Goal: Task Accomplishment & Management: Manage account settings

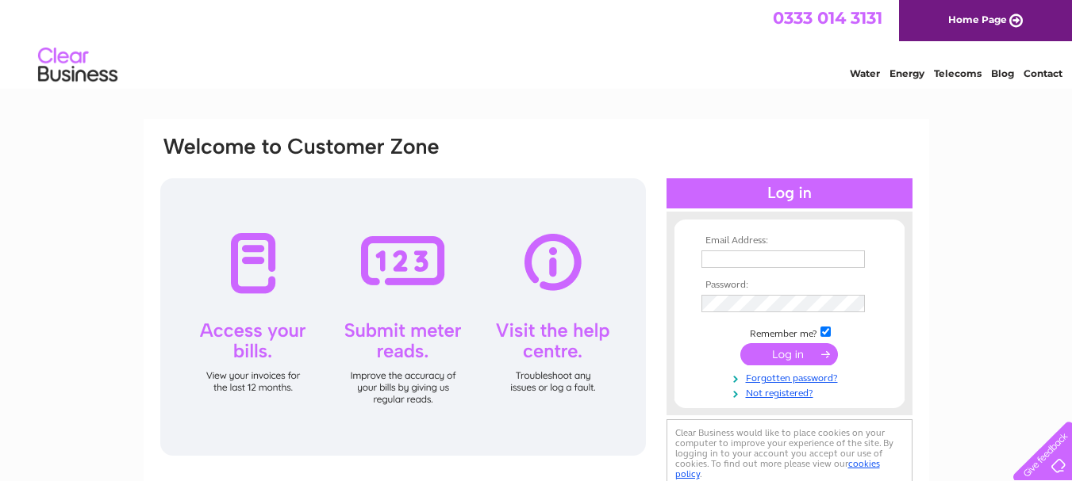
click at [751, 260] on input "text" at bounding box center [782, 259] width 163 height 17
type input "[EMAIL_ADDRESS][DOMAIN_NAME]"
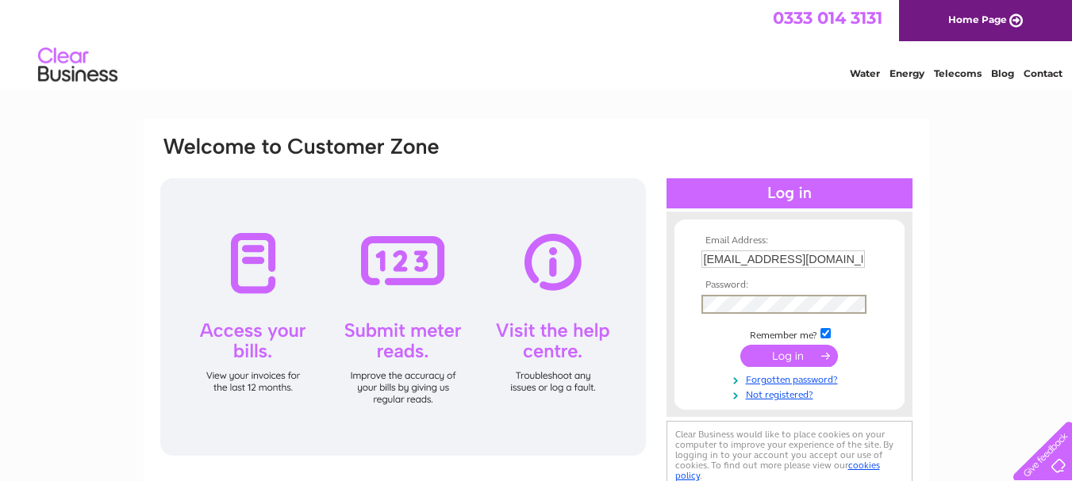
click at [740, 345] on input "submit" at bounding box center [789, 356] width 98 height 22
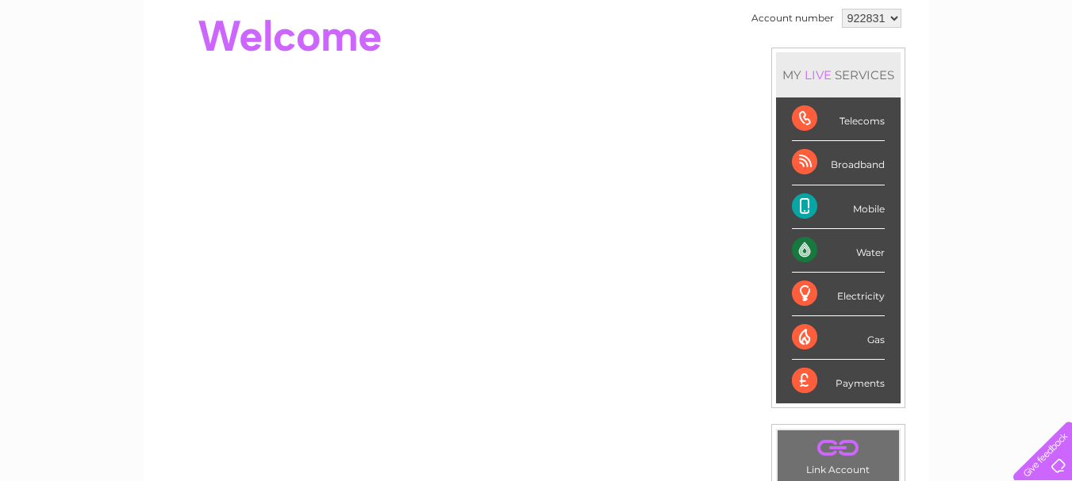
scroll to position [159, 0]
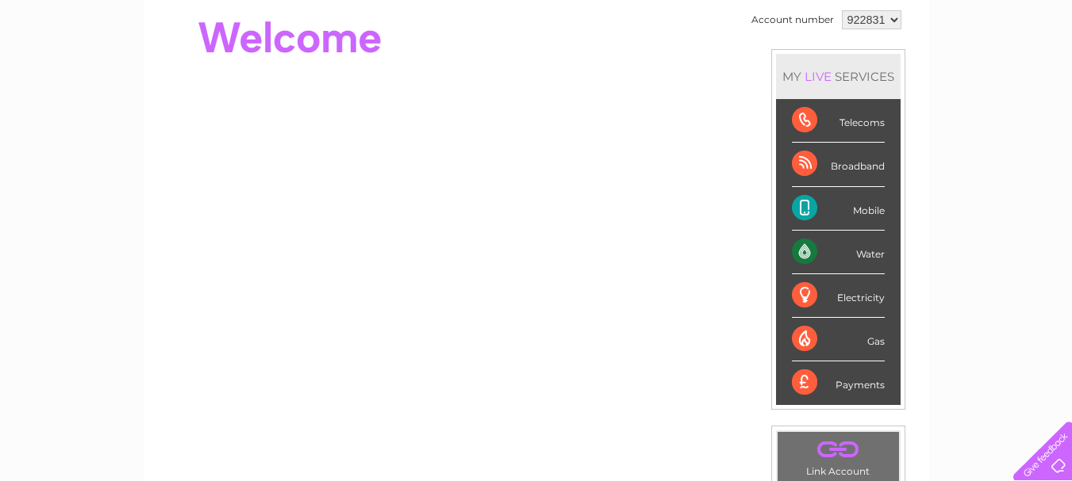
click at [819, 74] on div "LIVE" at bounding box center [817, 76] width 33 height 15
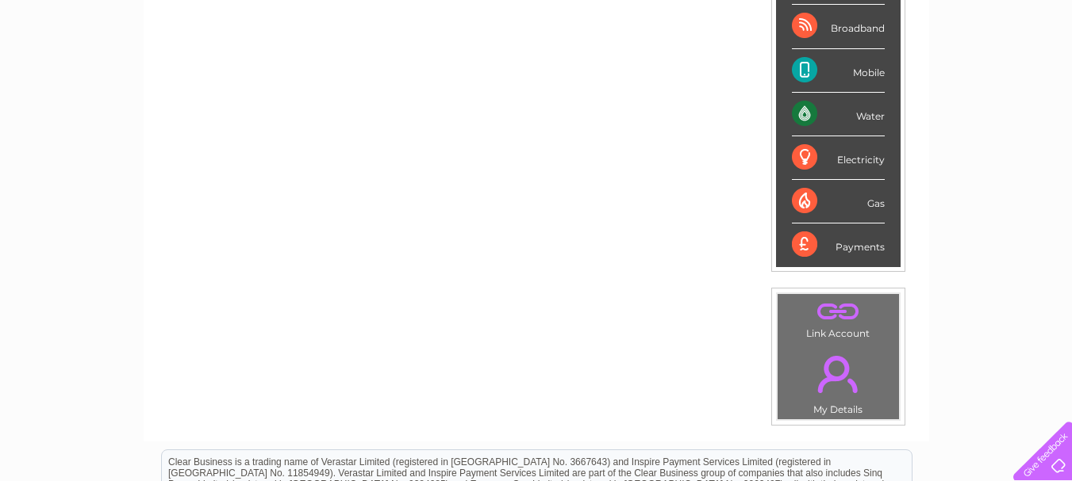
scroll to position [303, 0]
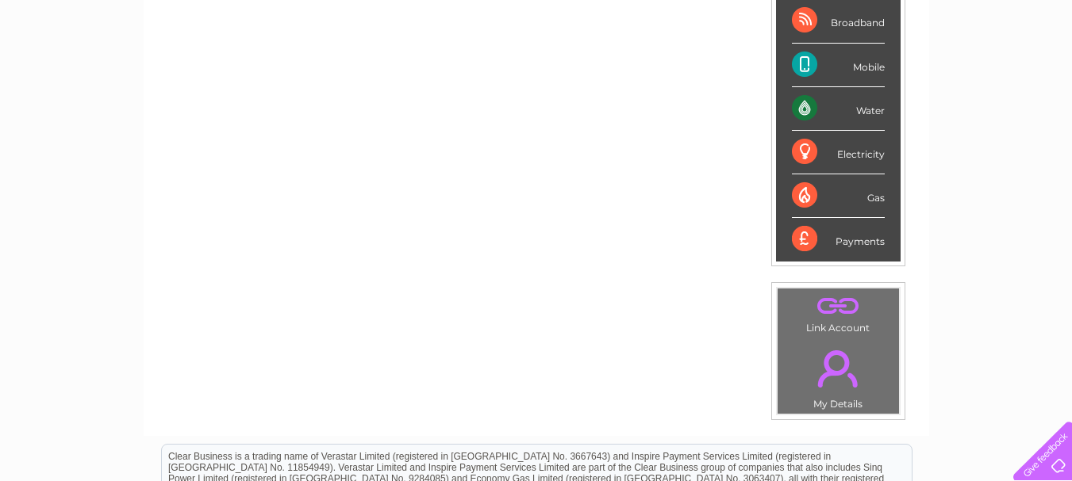
click at [853, 245] on div "Payments" at bounding box center [838, 239] width 93 height 43
click at [804, 243] on div "Payments" at bounding box center [838, 239] width 93 height 43
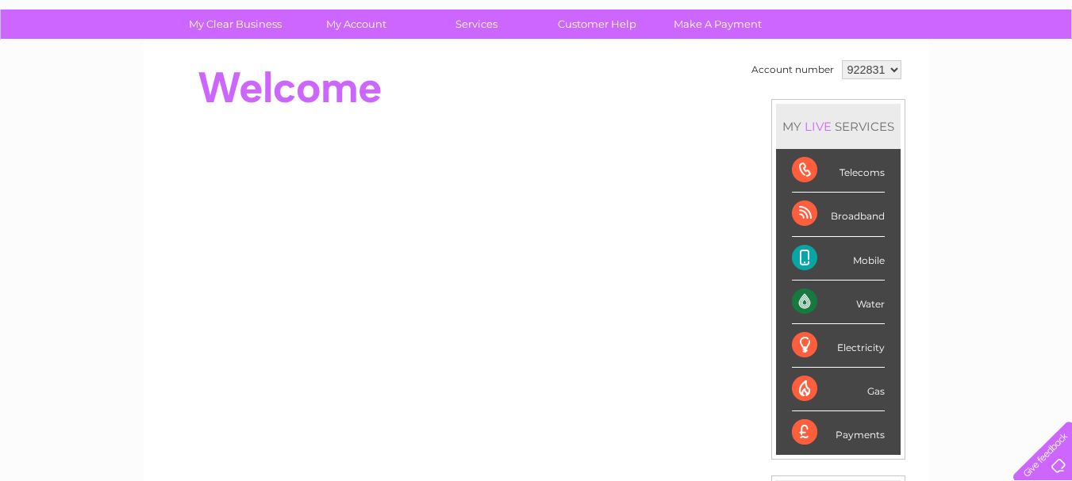
scroll to position [107, 0]
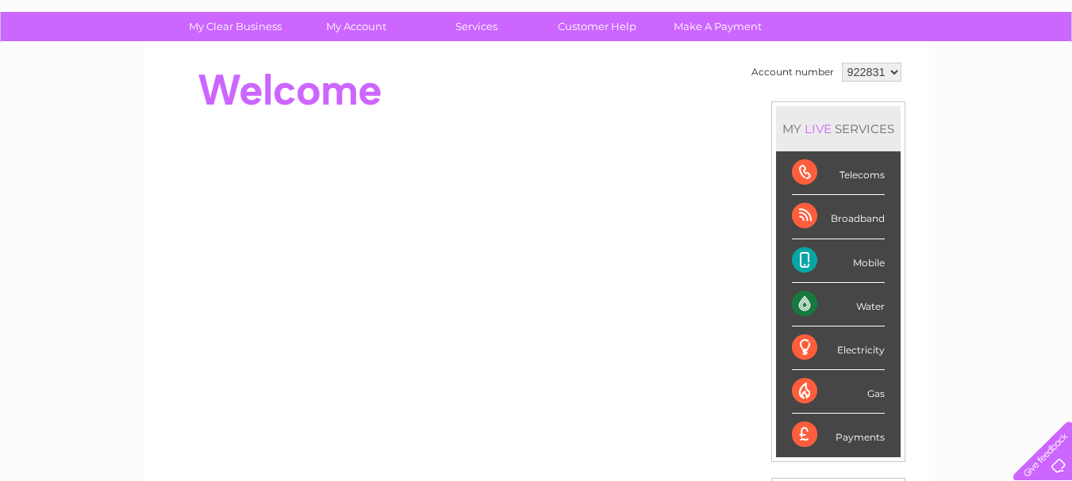
click at [840, 127] on div "MY LIVE SERVICES" at bounding box center [838, 128] width 125 height 45
click at [816, 127] on div "LIVE" at bounding box center [817, 128] width 33 height 15
click at [860, 352] on div "Electricity" at bounding box center [838, 349] width 93 height 44
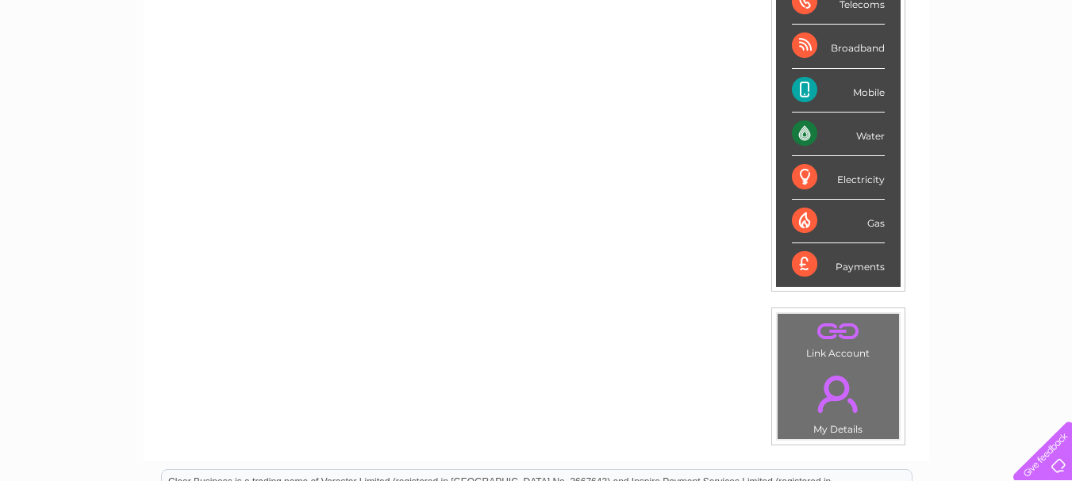
scroll to position [286, 0]
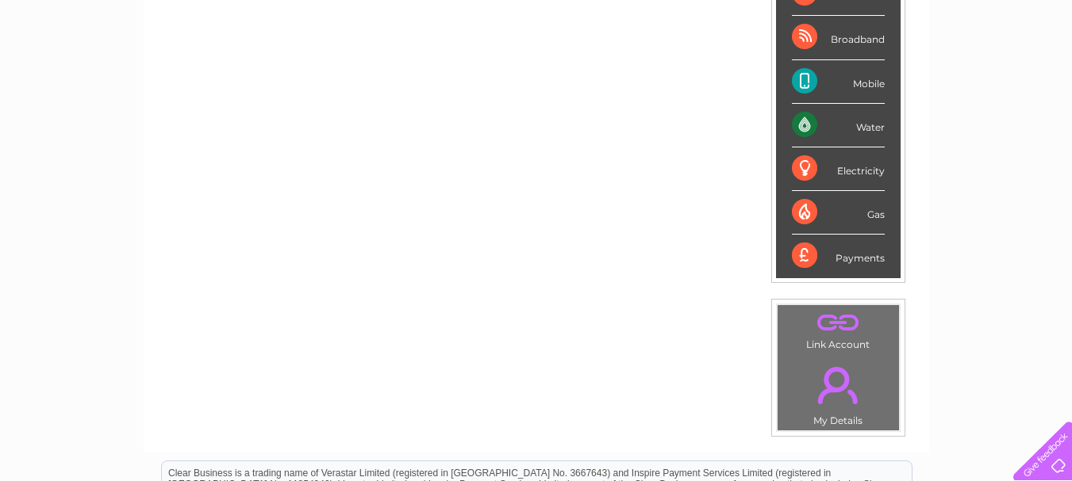
click at [946, 374] on div "My Clear Business Login Details My Details My Preferences Link Account My Accou…" at bounding box center [536, 278] width 1072 height 891
click at [1039, 462] on div at bounding box center [1038, 448] width 65 height 65
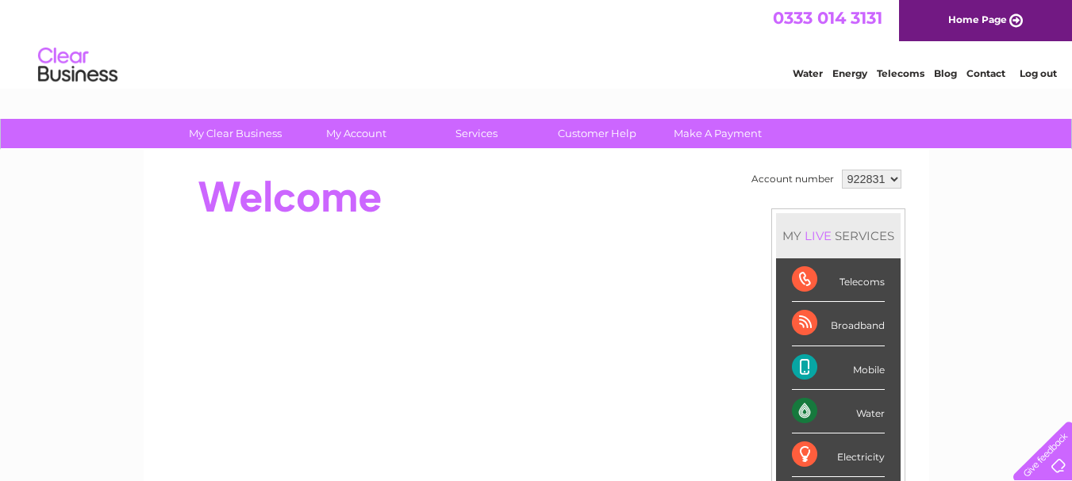
scroll to position [77, 0]
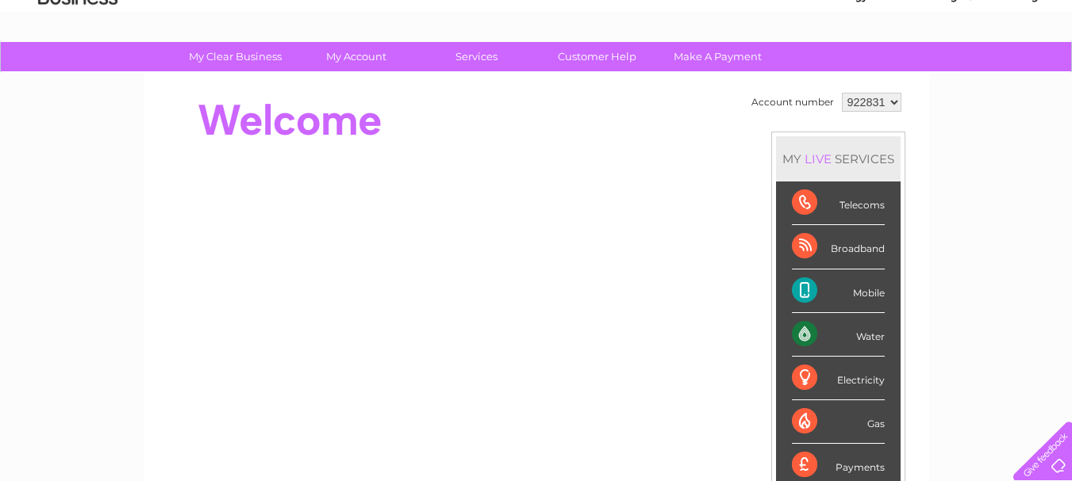
drag, startPoint x: 954, startPoint y: 174, endPoint x: 861, endPoint y: 278, distance: 139.3
click at [861, 278] on div "My Clear Business Login Details My Details My Preferences Link Account My Accou…" at bounding box center [536, 487] width 1072 height 891
click at [953, 250] on div "My Clear Business Login Details My Details My Preferences Link Account My Accou…" at bounding box center [536, 487] width 1072 height 891
click at [868, 290] on div "Mobile" at bounding box center [838, 292] width 93 height 44
click at [845, 255] on div "Broadband" at bounding box center [838, 247] width 93 height 44
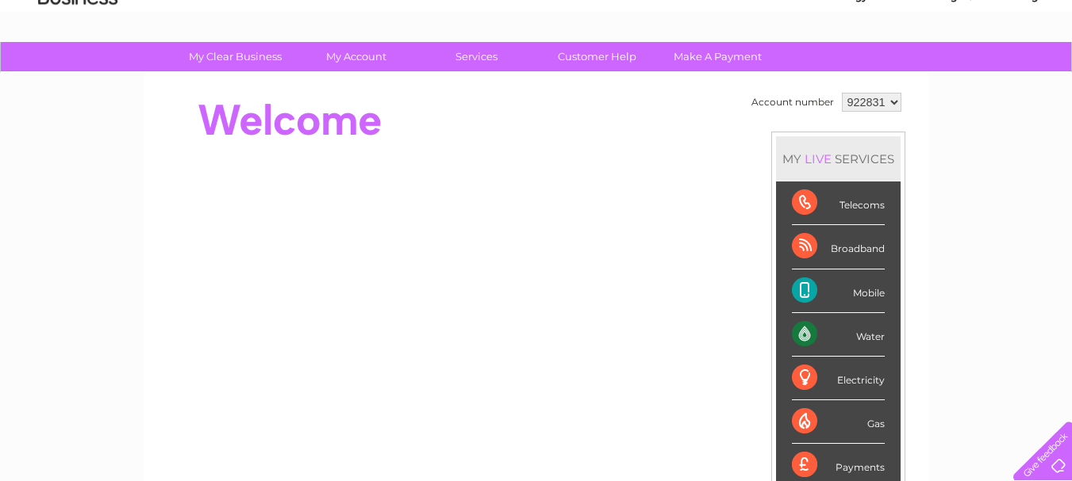
click at [839, 207] on div "Telecoms" at bounding box center [838, 204] width 93 height 44
click at [805, 205] on div "Telecoms" at bounding box center [838, 204] width 93 height 44
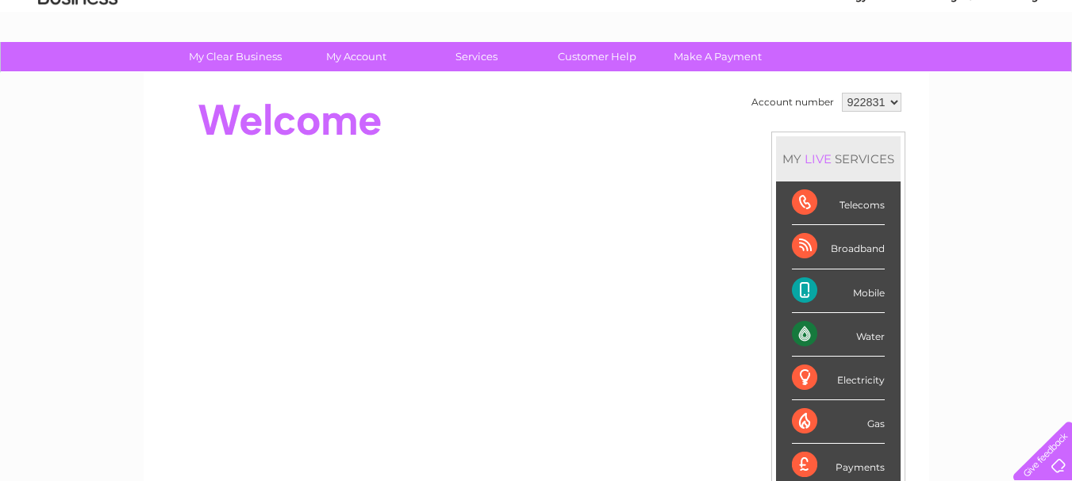
click at [805, 205] on div "Telecoms" at bounding box center [838, 204] width 93 height 44
click at [856, 210] on div "Telecoms" at bounding box center [838, 204] width 93 height 44
drag, startPoint x: 844, startPoint y: 198, endPoint x: 1009, endPoint y: 163, distance: 168.8
click at [1009, 163] on div "My Clear Business Login Details My Details My Preferences Link Account My Accou…" at bounding box center [536, 487] width 1072 height 891
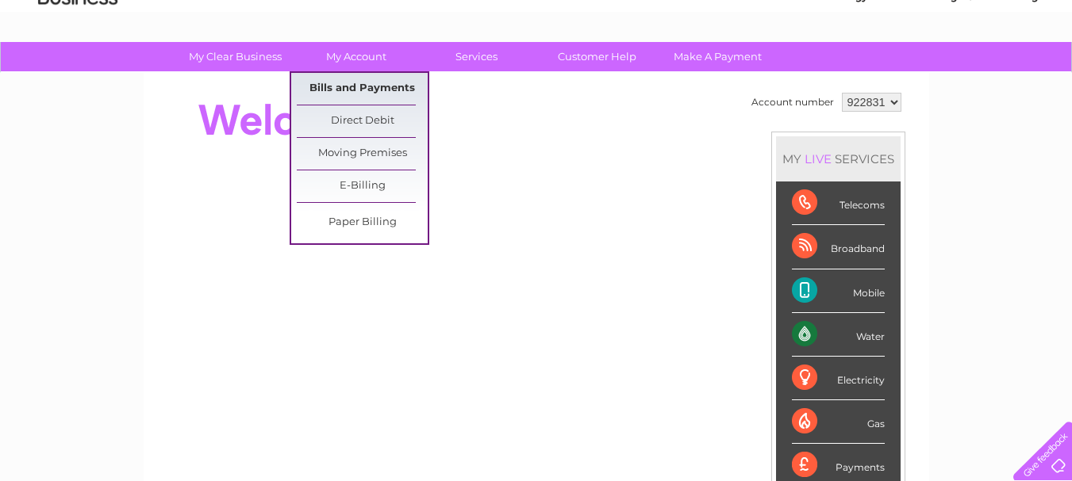
click at [362, 84] on link "Bills and Payments" at bounding box center [362, 89] width 131 height 32
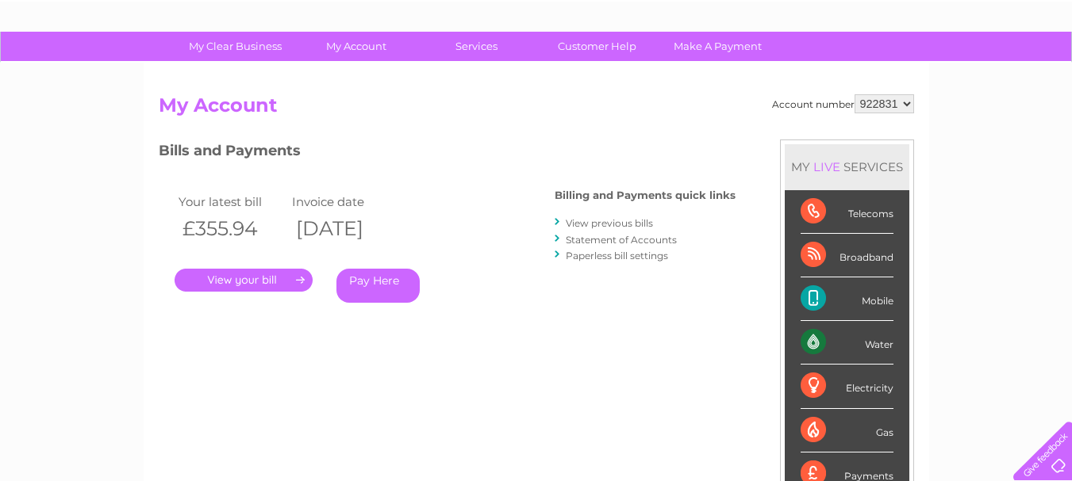
scroll to position [71, 0]
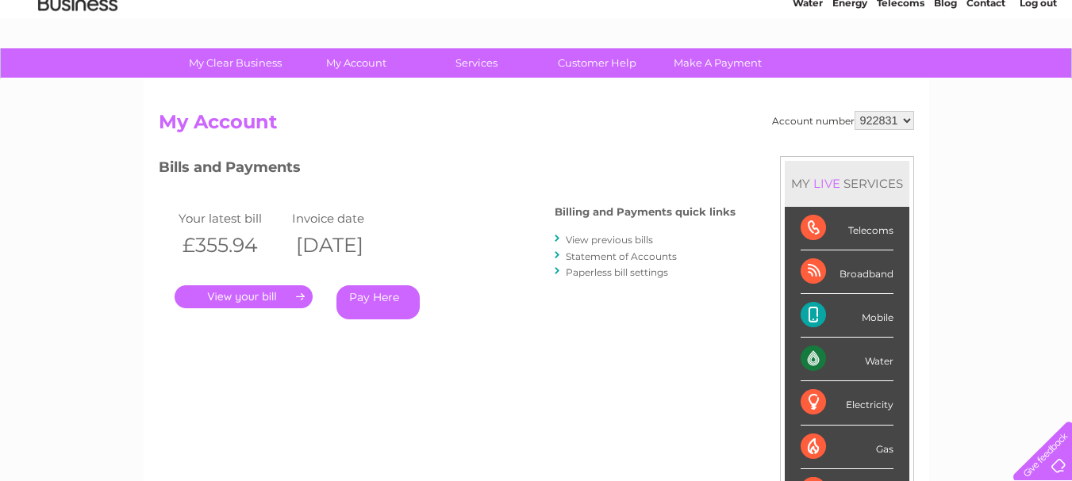
click at [255, 296] on link "." at bounding box center [243, 297] width 138 height 23
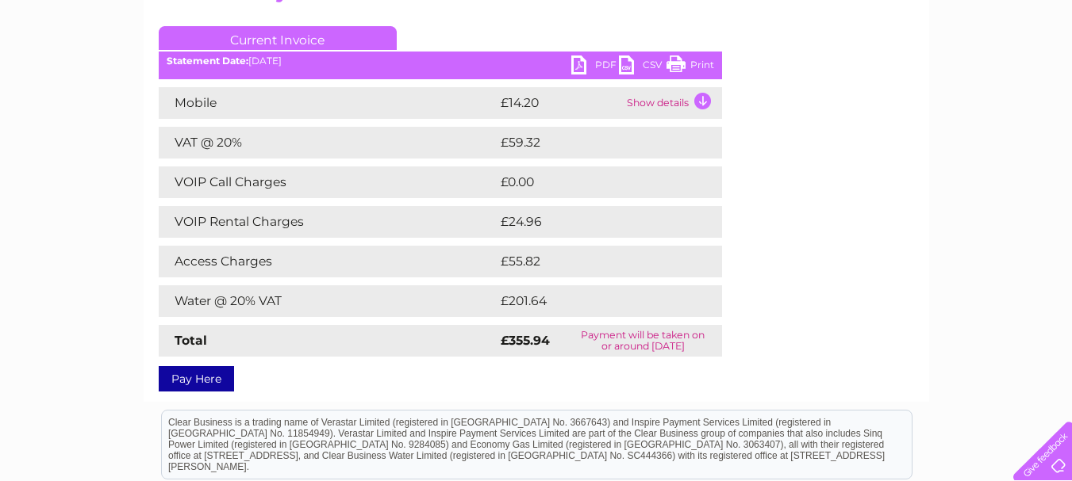
scroll to position [29, 0]
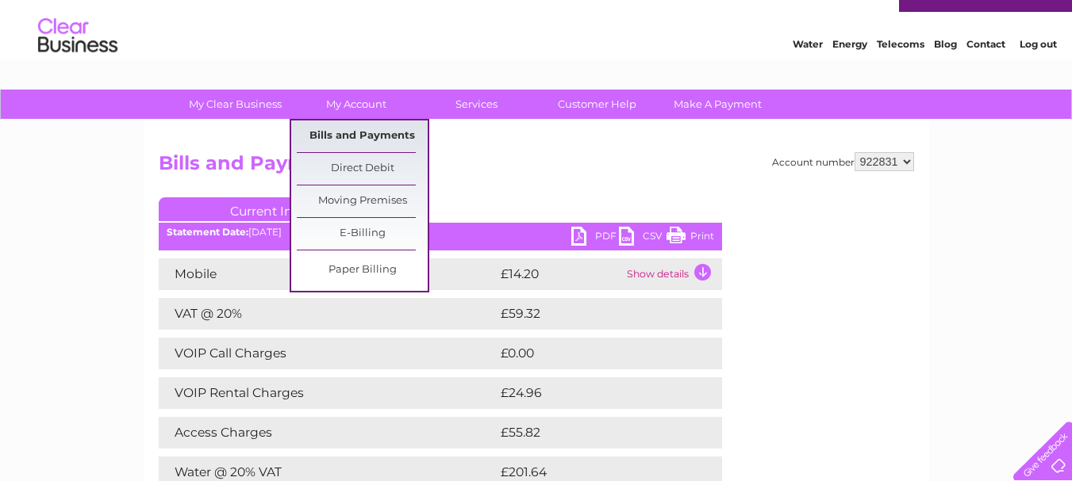
click at [342, 138] on link "Bills and Payments" at bounding box center [362, 137] width 131 height 32
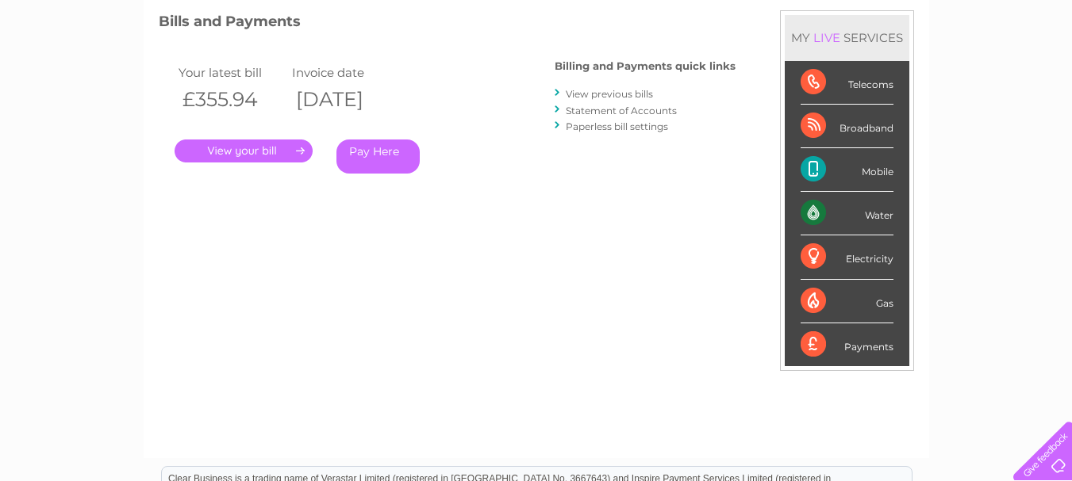
scroll to position [182, 0]
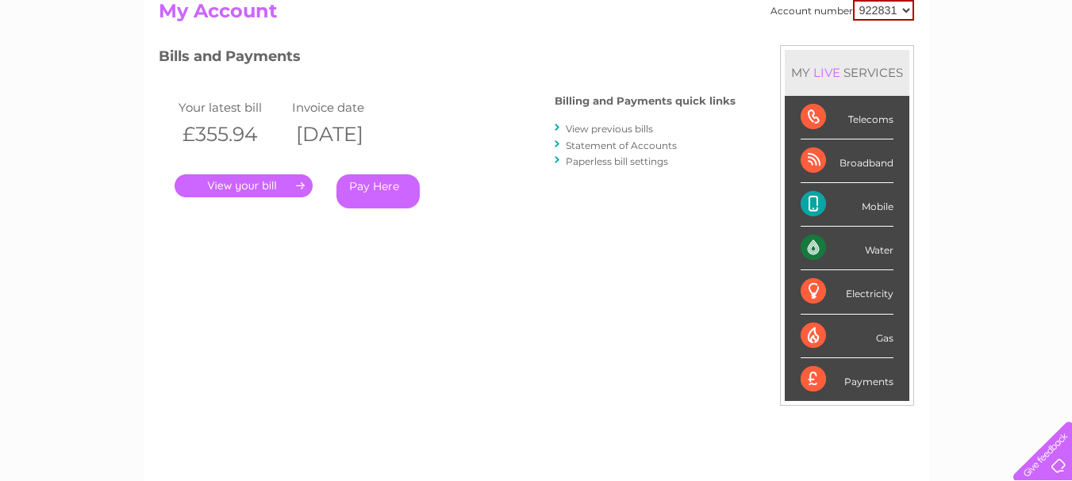
click at [605, 127] on link "View previous bills" at bounding box center [609, 129] width 87 height 12
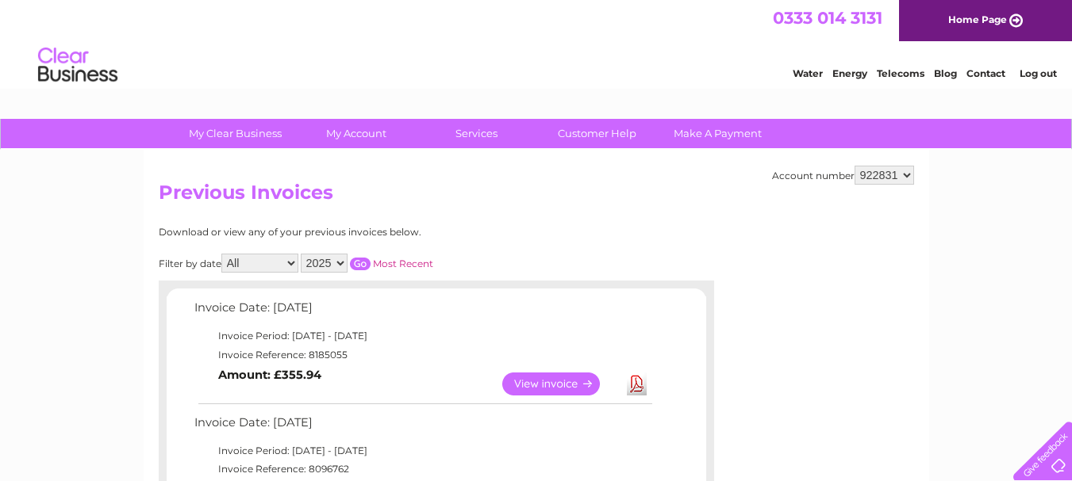
click at [1030, 74] on link "Log out" at bounding box center [1037, 73] width 37 height 12
